Goal: Task Accomplishment & Management: Manage account settings

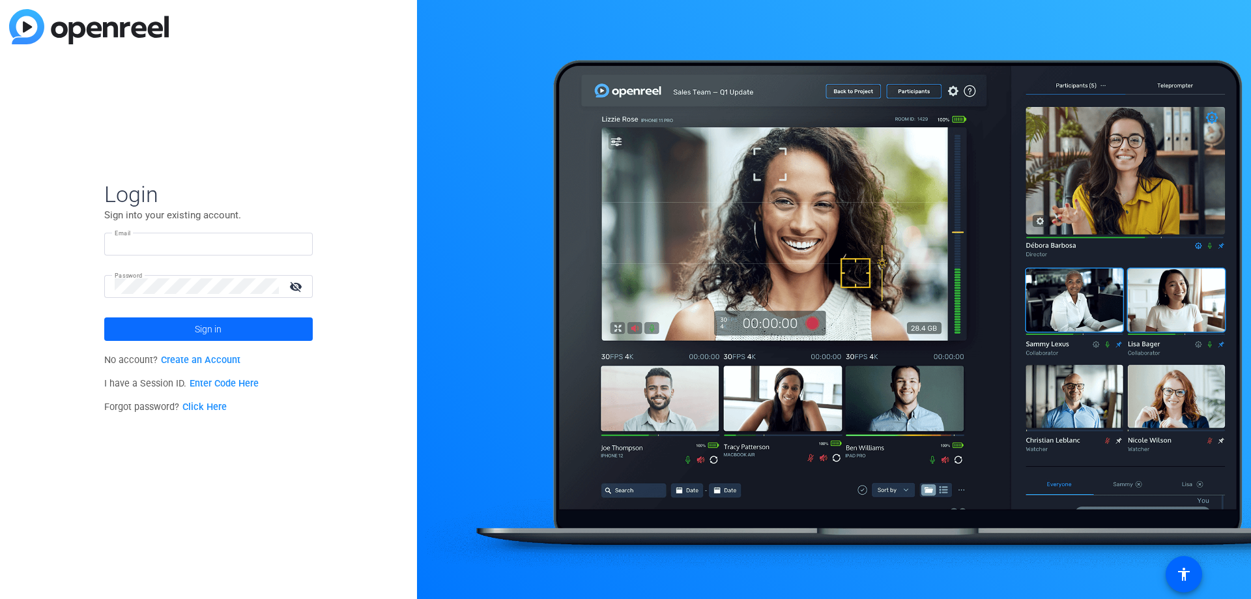
type input "[PERSON_NAME][EMAIL_ADDRESS][DOMAIN_NAME]"
click at [207, 331] on span "Sign in" at bounding box center [208, 329] width 27 height 33
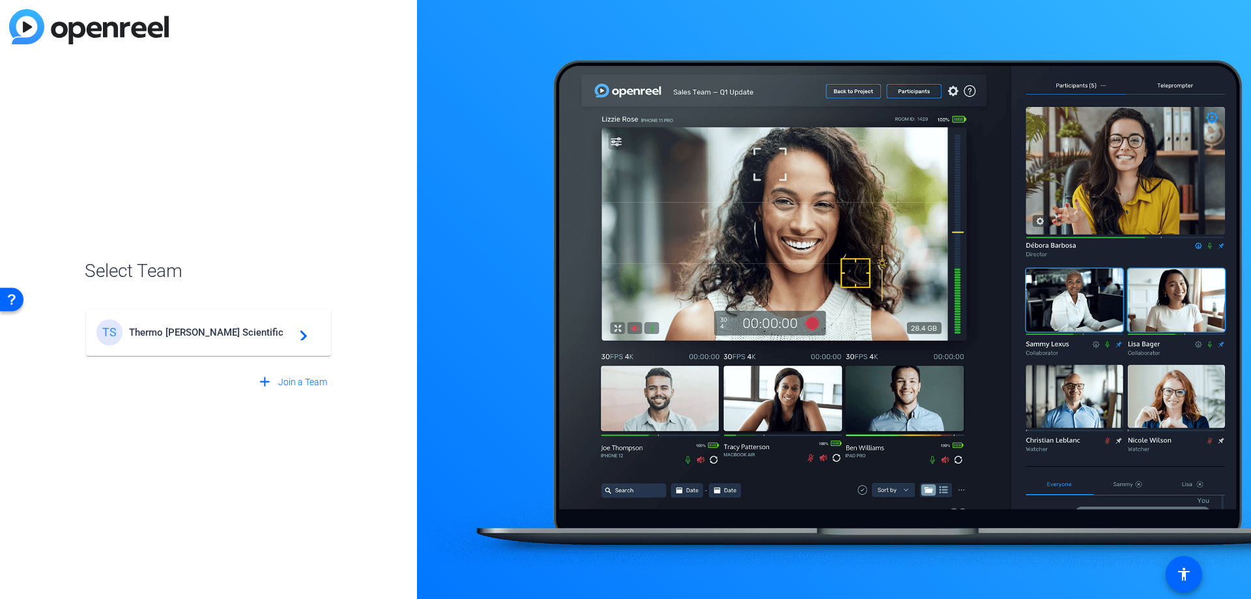
click at [168, 349] on mat-card-content "TS Thermo [PERSON_NAME] Scientific navigate_next" at bounding box center [208, 332] width 245 height 47
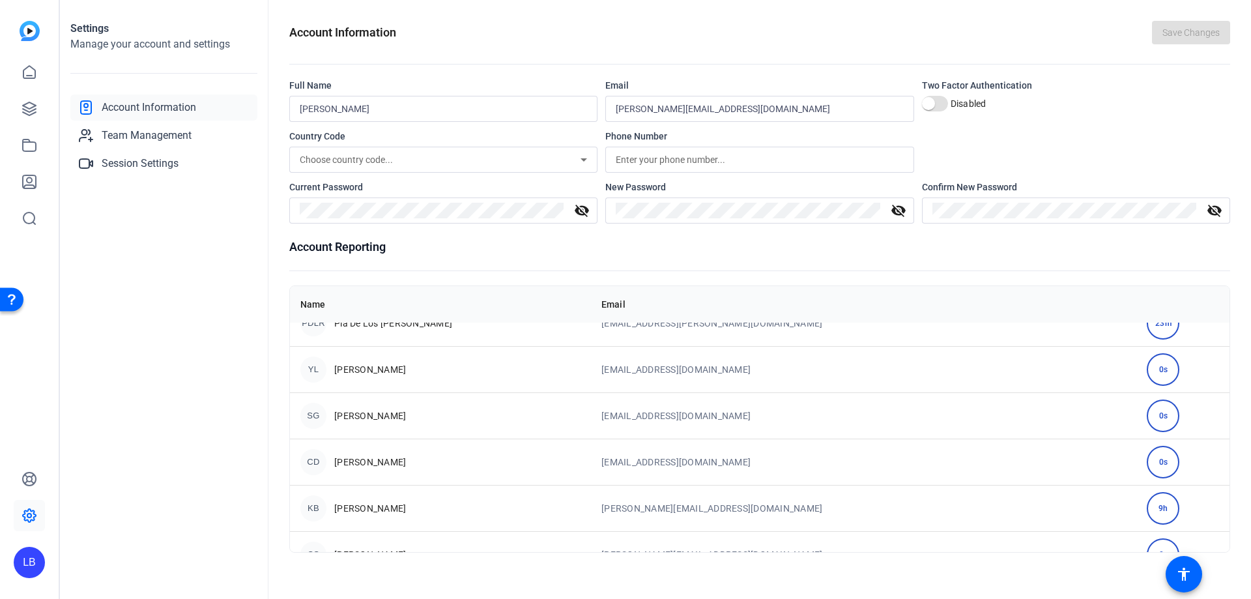
scroll to position [5017, 0]
